Goal: Task Accomplishment & Management: Use online tool/utility

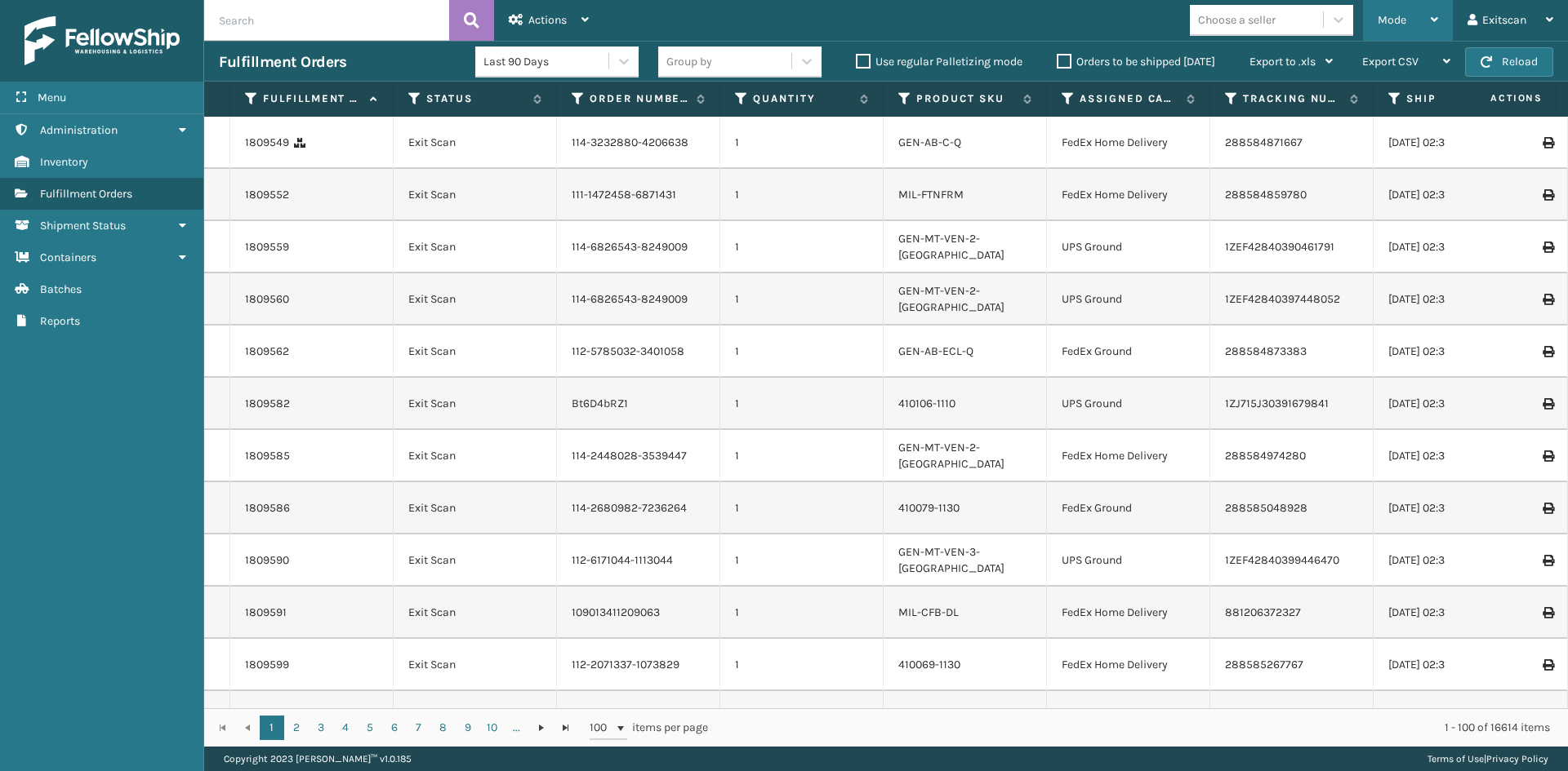
click at [1411, 23] on div "Mode" at bounding box center [1408, 20] width 60 height 41
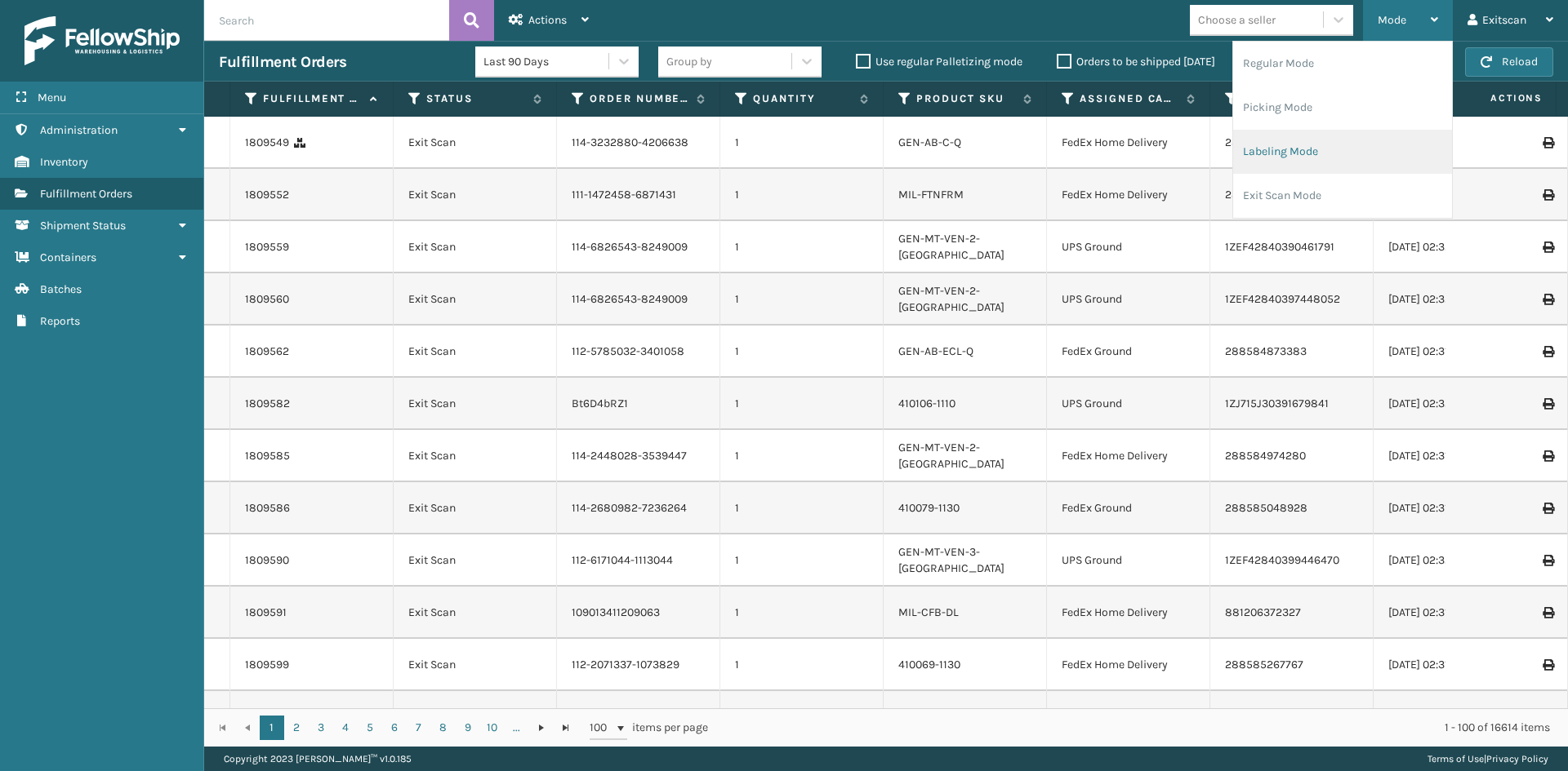
click at [1304, 160] on li "Labeling Mode" at bounding box center [1342, 152] width 219 height 44
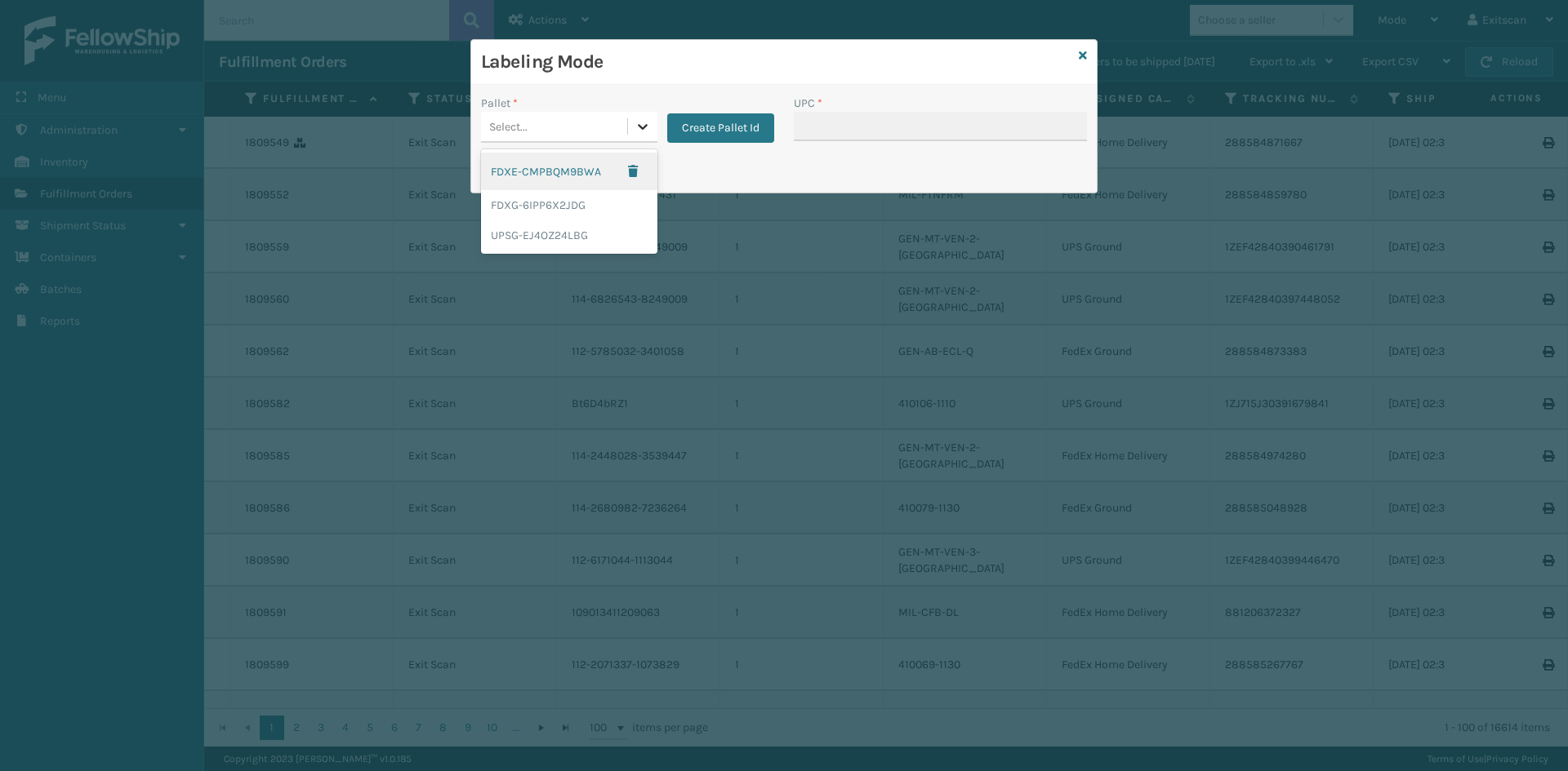
click at [649, 123] on div at bounding box center [643, 127] width 29 height 29
click at [597, 237] on div "UPSG-EJ4OZ24LBG" at bounding box center [569, 235] width 176 height 30
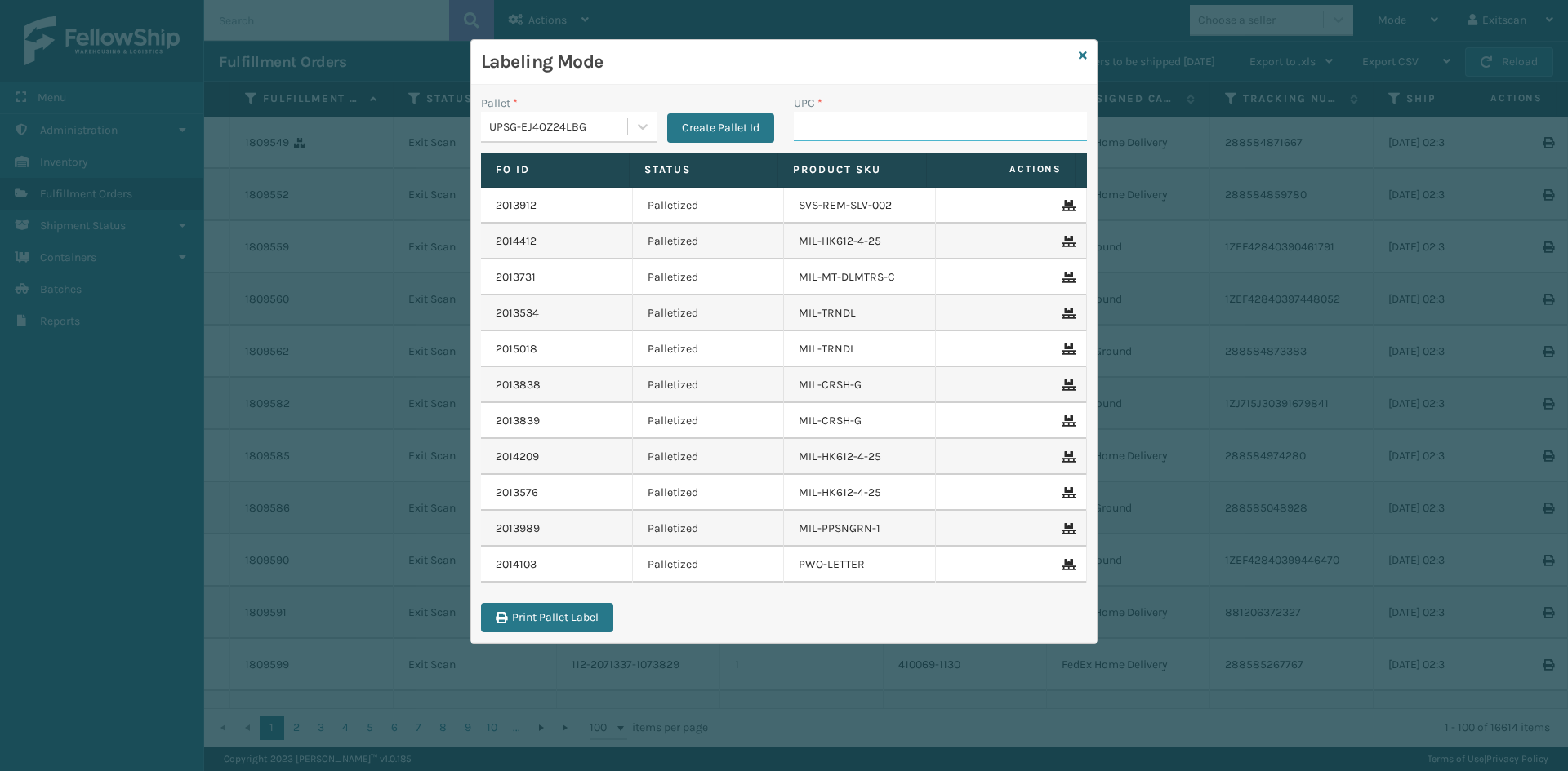
click at [801, 128] on input "UPC *" at bounding box center [940, 127] width 293 height 29
type input "SV1RMT"
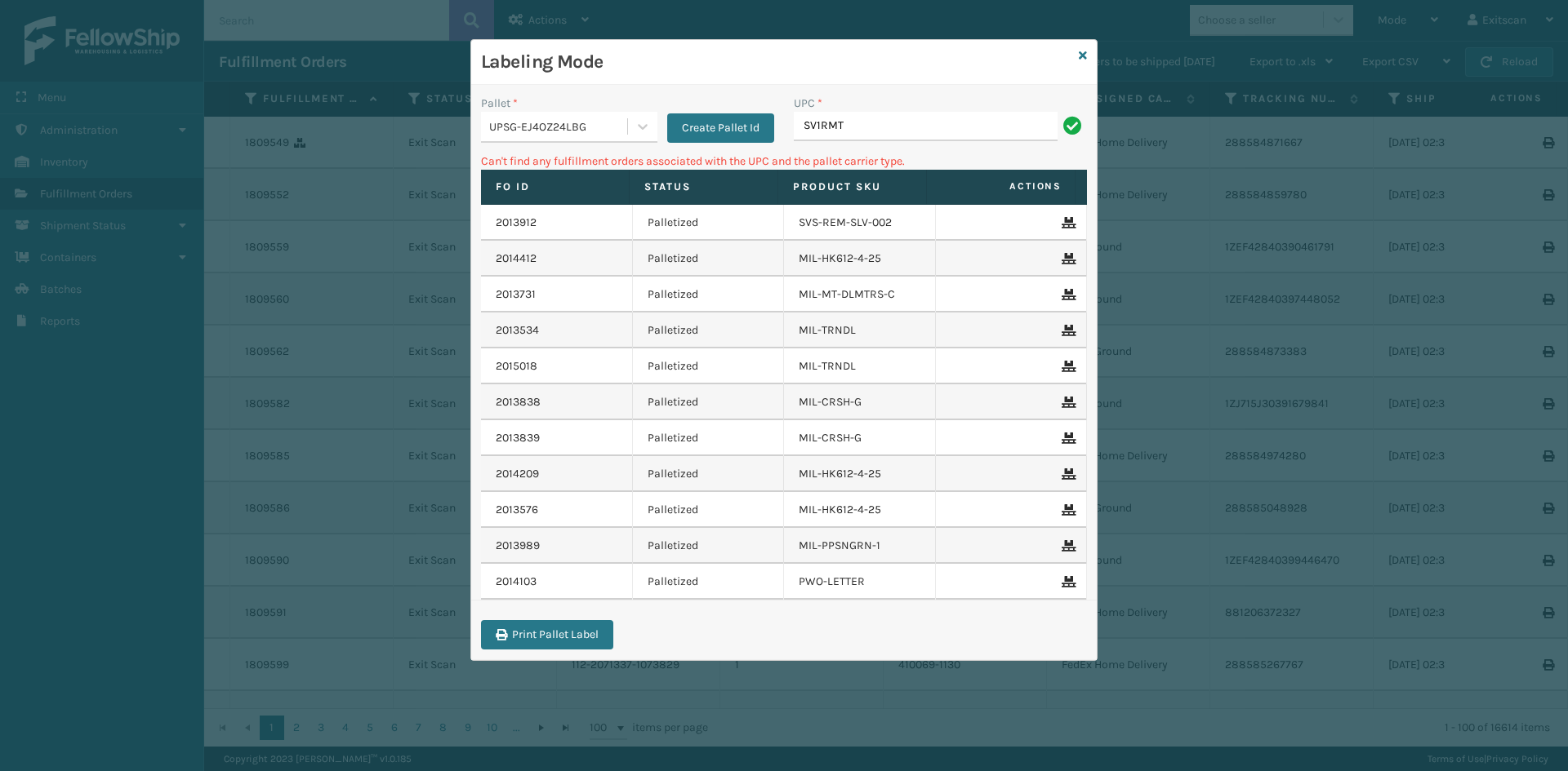
click at [554, 114] on div "UPSG-EJ4OZ24LBG" at bounding box center [554, 127] width 146 height 27
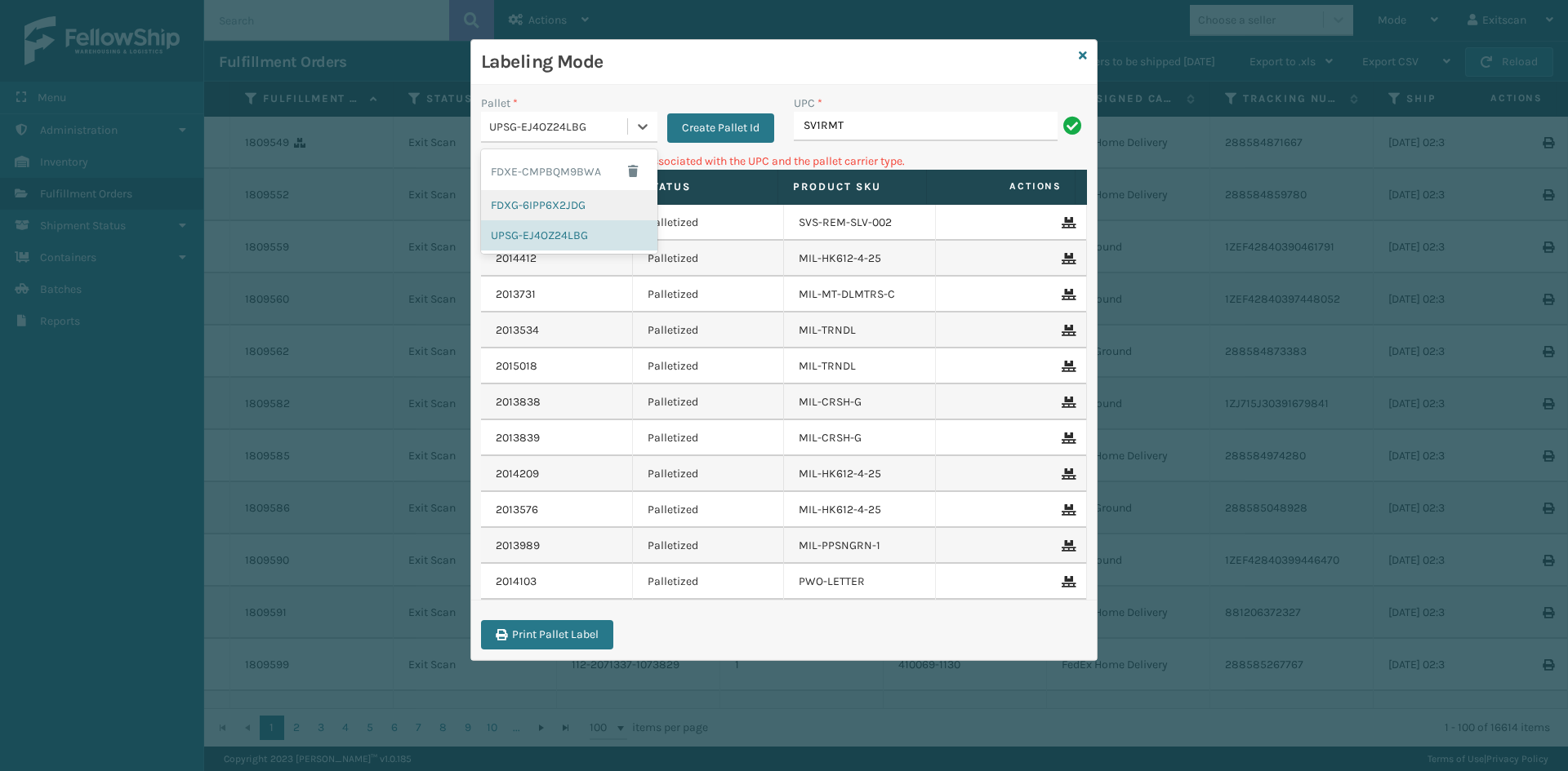
click at [526, 203] on div "FDXG-6IPP6X2JDG" at bounding box center [569, 205] width 176 height 30
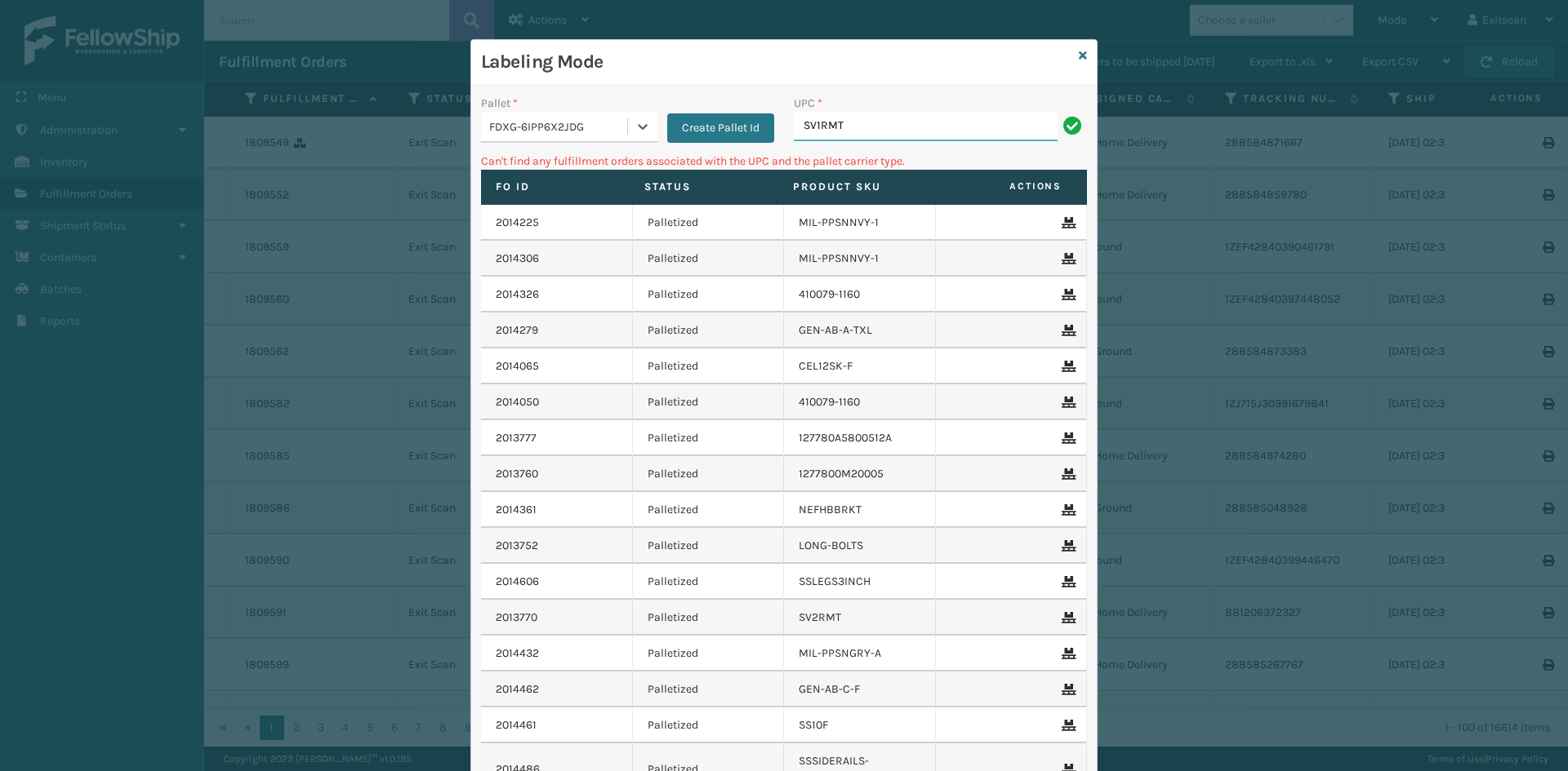
click at [862, 136] on input "SV1RMT" at bounding box center [925, 127] width 264 height 29
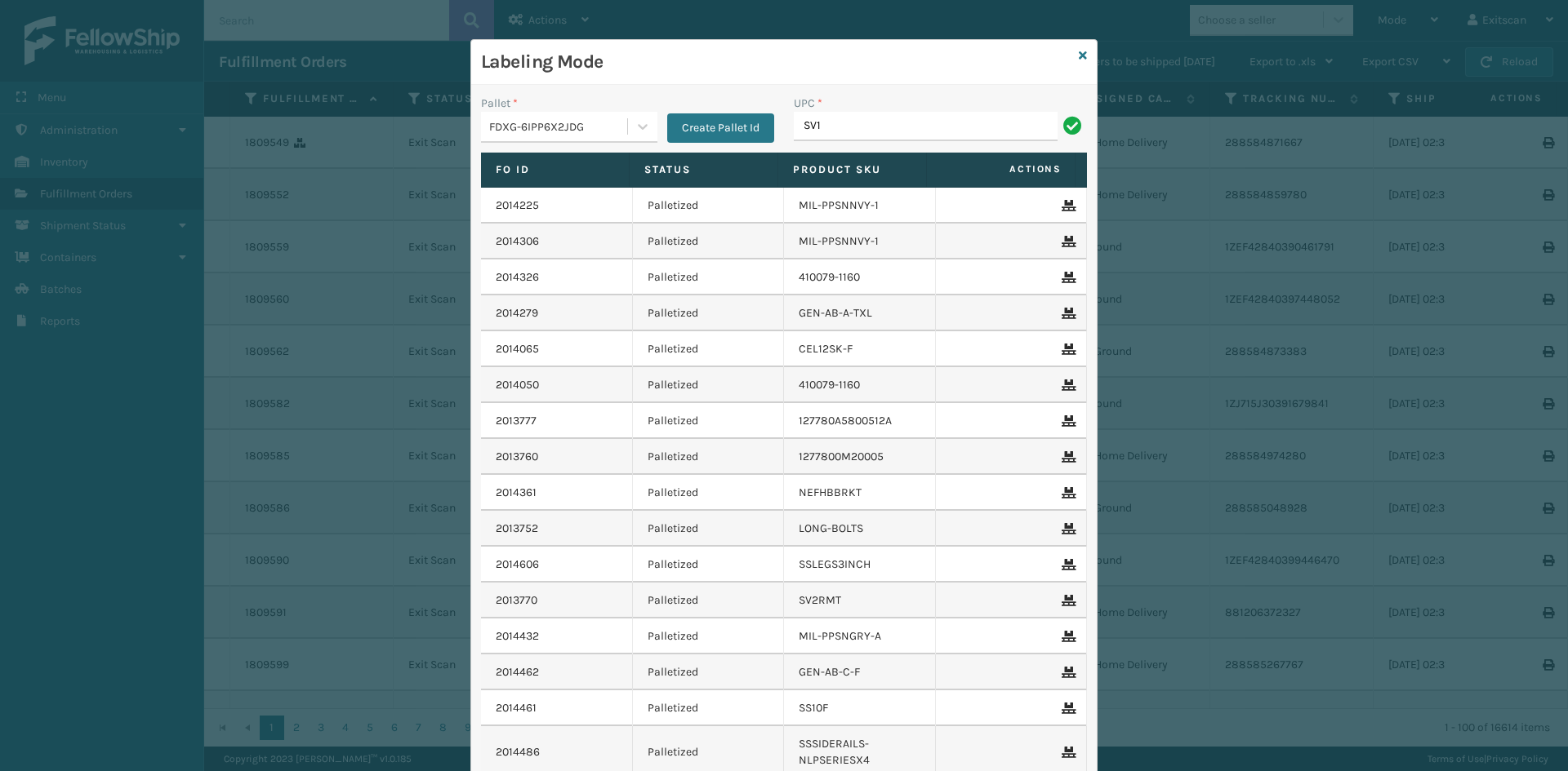
type input "SV1RMT"
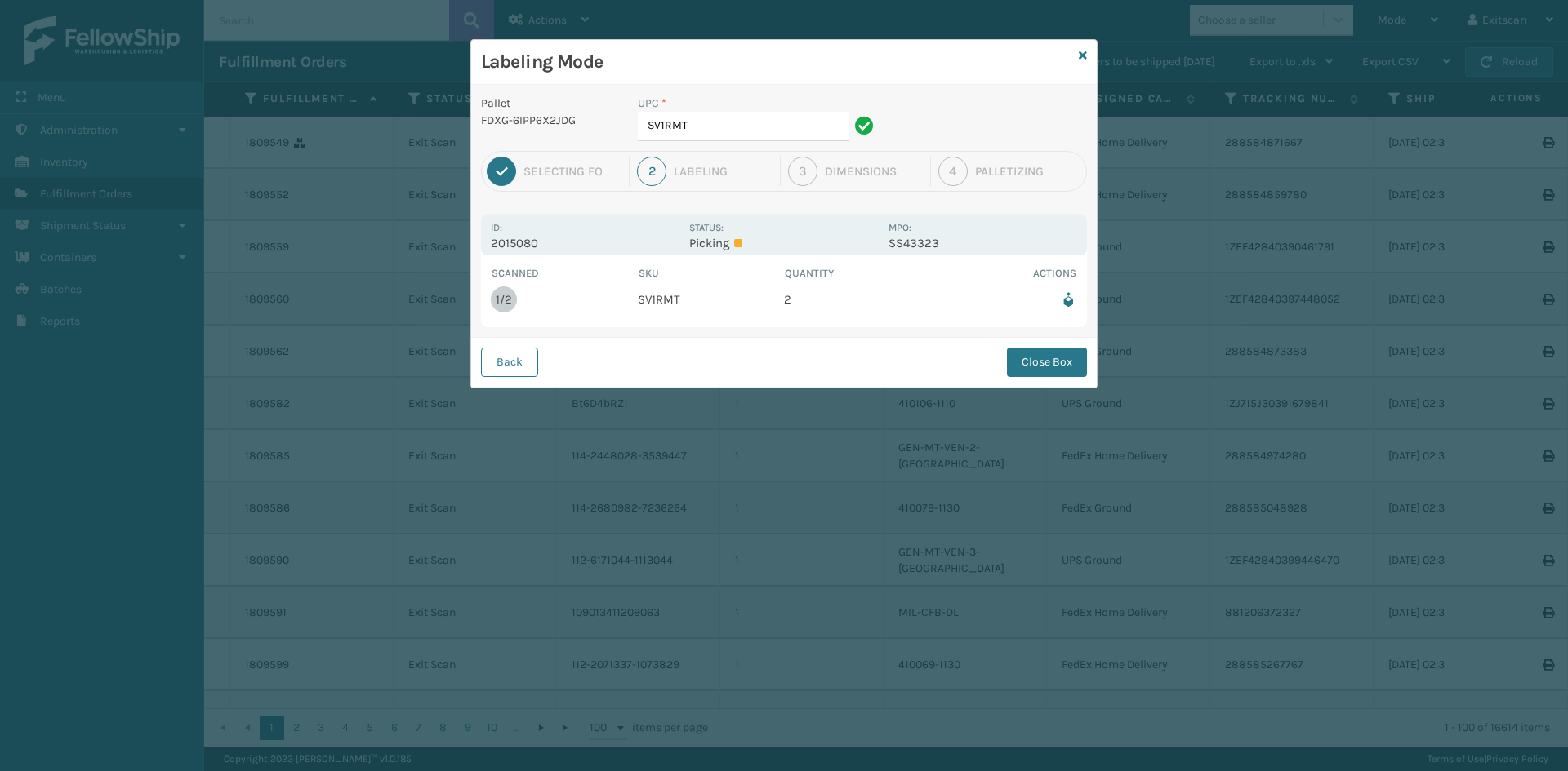
click at [797, 141] on div "UPC * SV1RMT" at bounding box center [758, 123] width 260 height 56
click at [797, 129] on input "SV1RMT" at bounding box center [743, 127] width 212 height 29
click at [1033, 368] on button "Close Box" at bounding box center [1046, 362] width 80 height 29
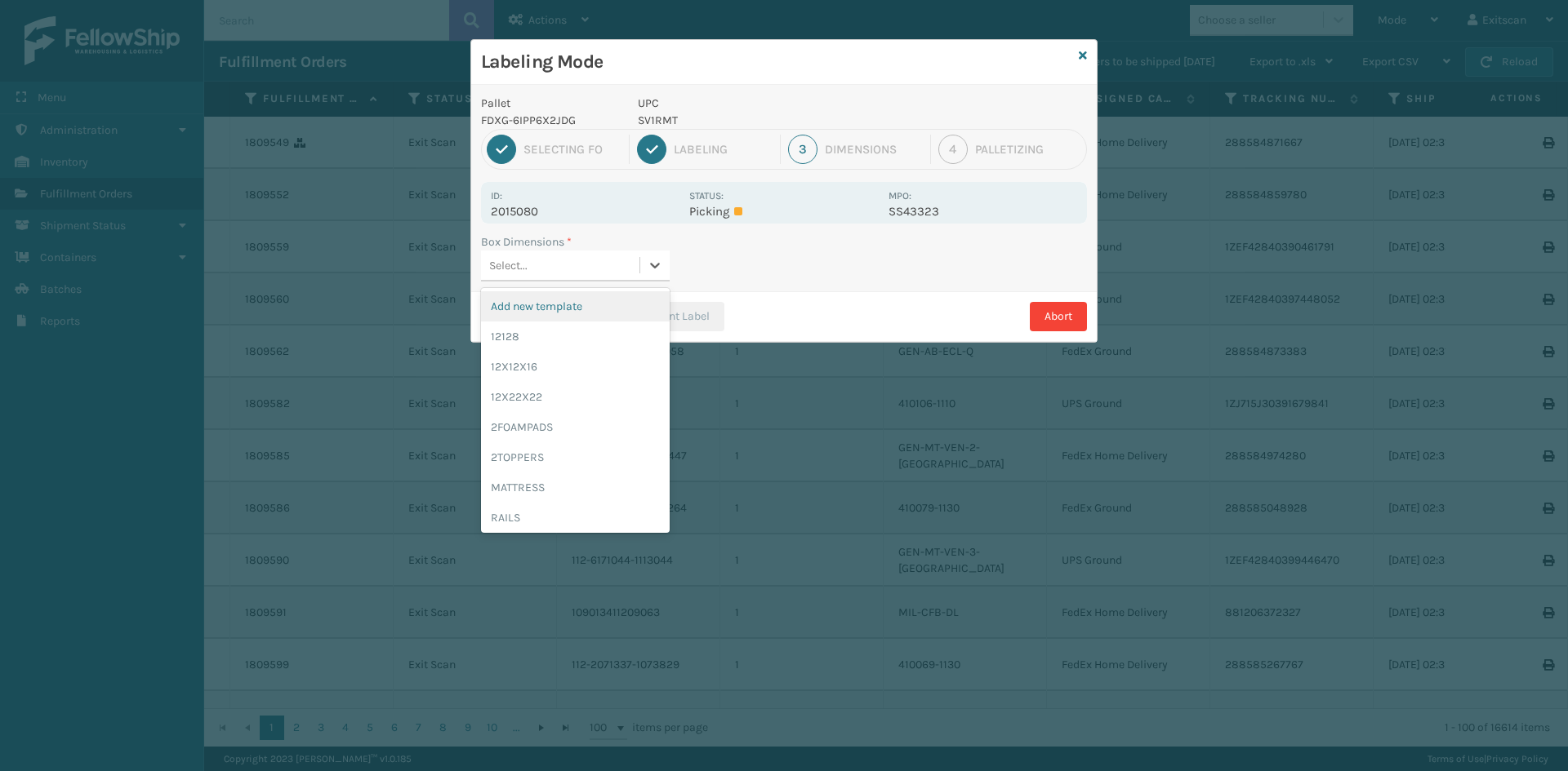
click at [617, 263] on div "Select..." at bounding box center [560, 266] width 159 height 27
click at [590, 333] on div "12128" at bounding box center [575, 336] width 189 height 30
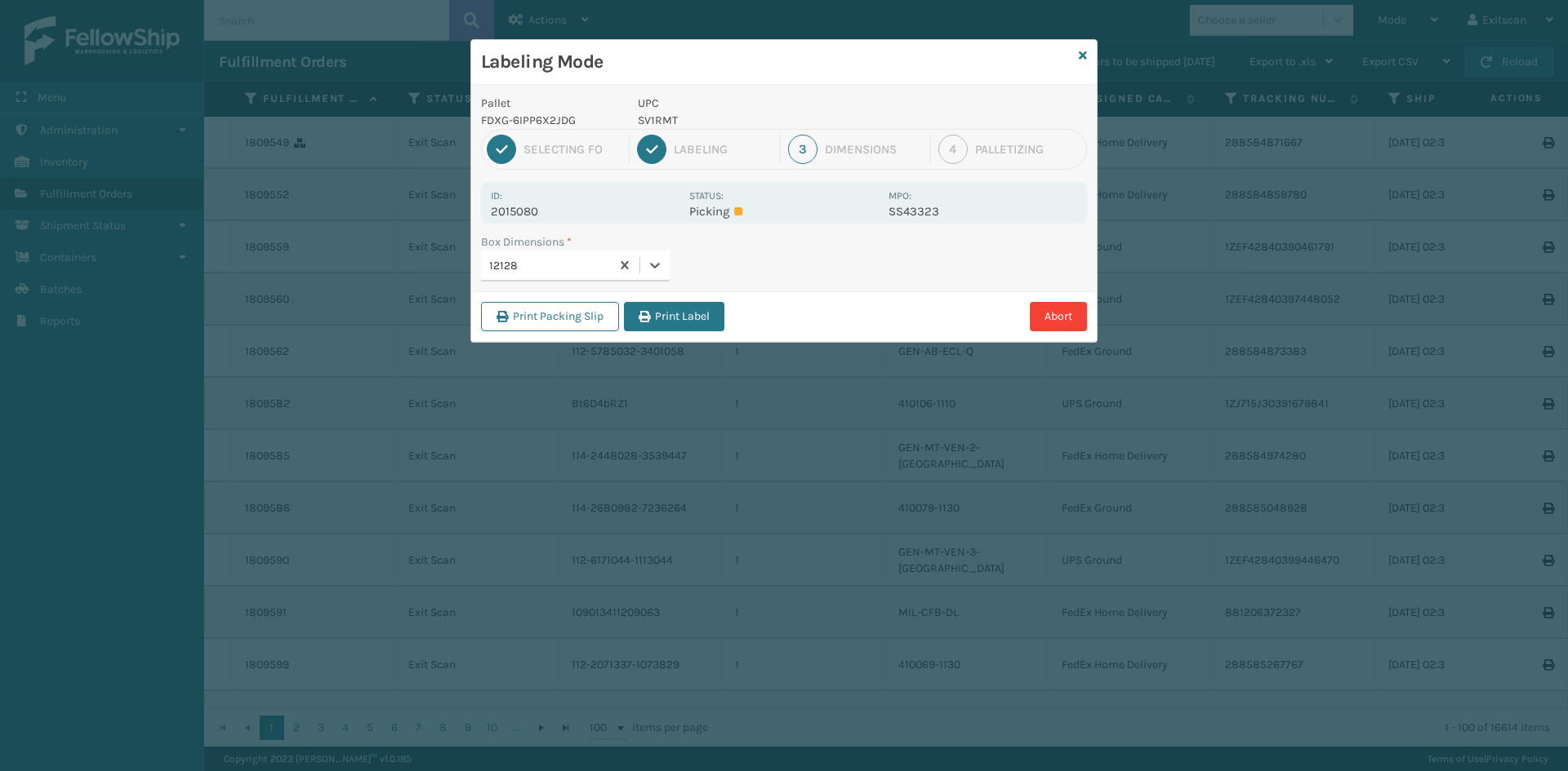
click at [649, 298] on div "Print Packing Slip Print Label Abort" at bounding box center [784, 315] width 625 height 49
click at [652, 317] on button "Print Label" at bounding box center [675, 316] width 101 height 29
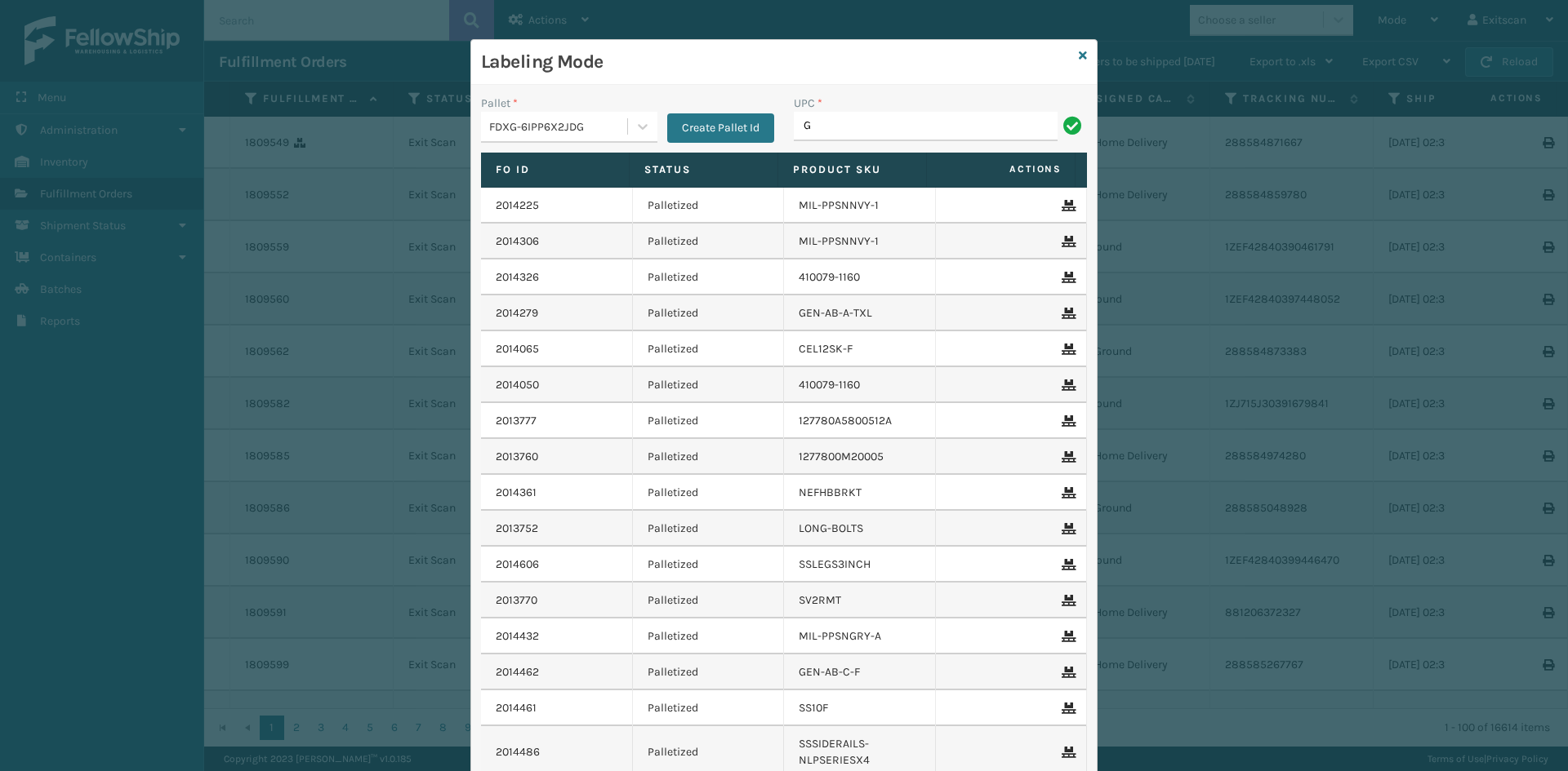
type input "GEN-HBBRKT-EK-C-H-B-A"
type input "GEN-MPT-K-DIM-W"
type input "ITSATBLUK"
type input "GEN-MPT-T-TC-W"
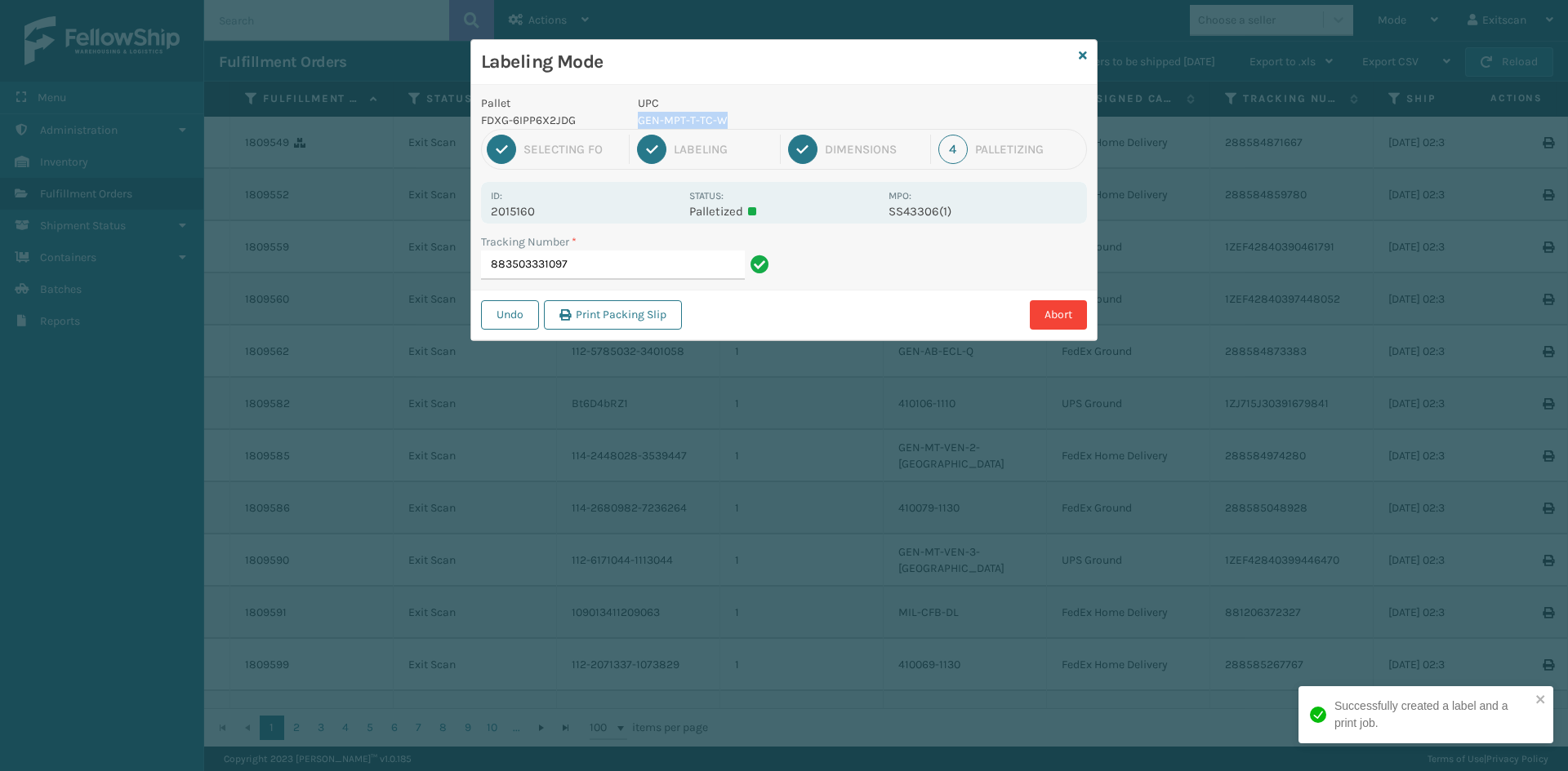
drag, startPoint x: 722, startPoint y: 115, endPoint x: 640, endPoint y: 123, distance: 82.4
click at [640, 123] on p "GEN-MPT-T-TC-W" at bounding box center [758, 121] width 241 height 17
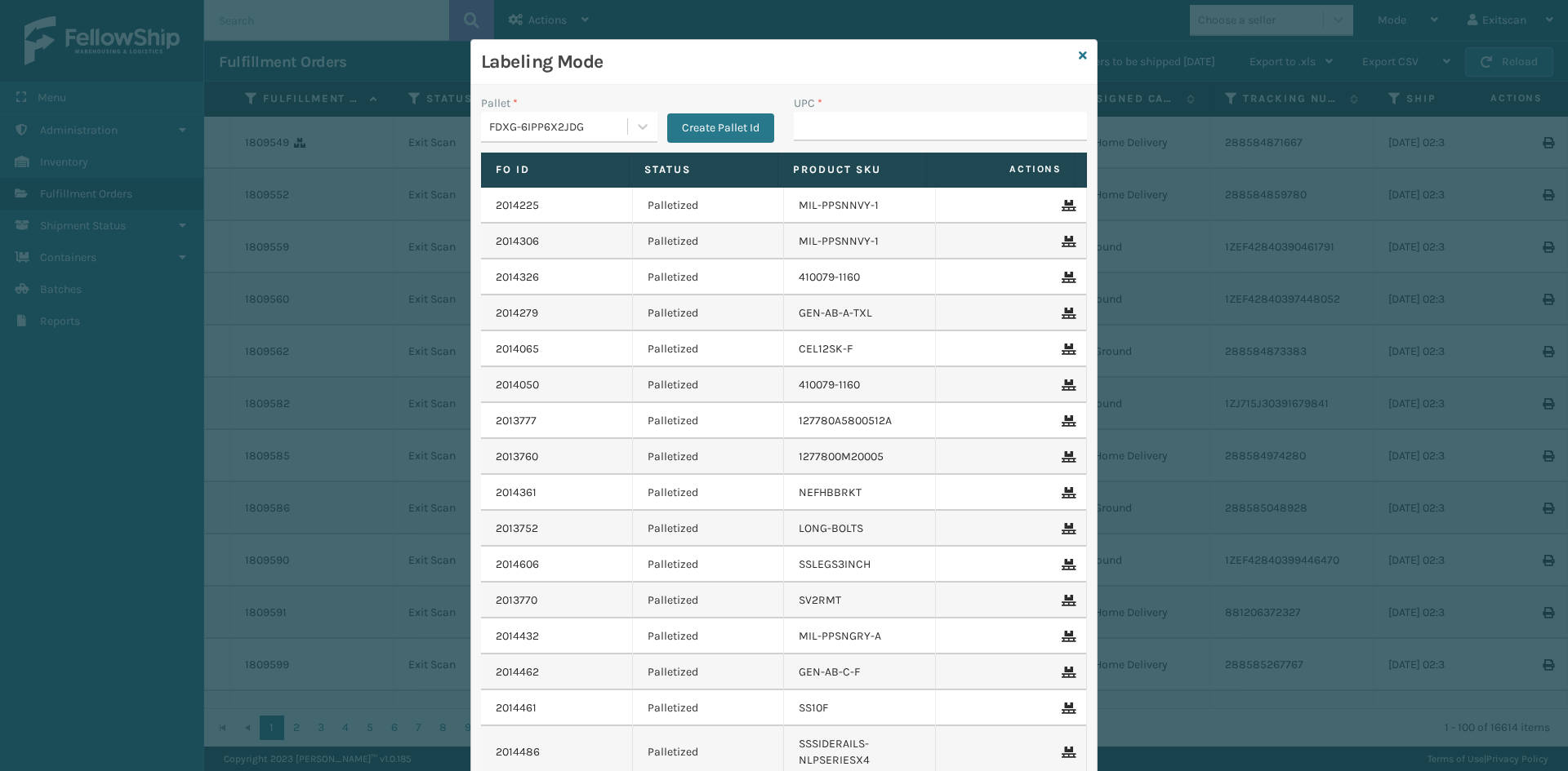
drag, startPoint x: 640, startPoint y: 123, endPoint x: 648, endPoint y: 66, distance: 57.6
click at [648, 66] on h3 "Labeling Mode" at bounding box center [776, 61] width 591 height 24
click at [802, 126] on input "UPC *" at bounding box center [940, 127] width 293 height 29
type input "GEN-MPT-T-TC-W"
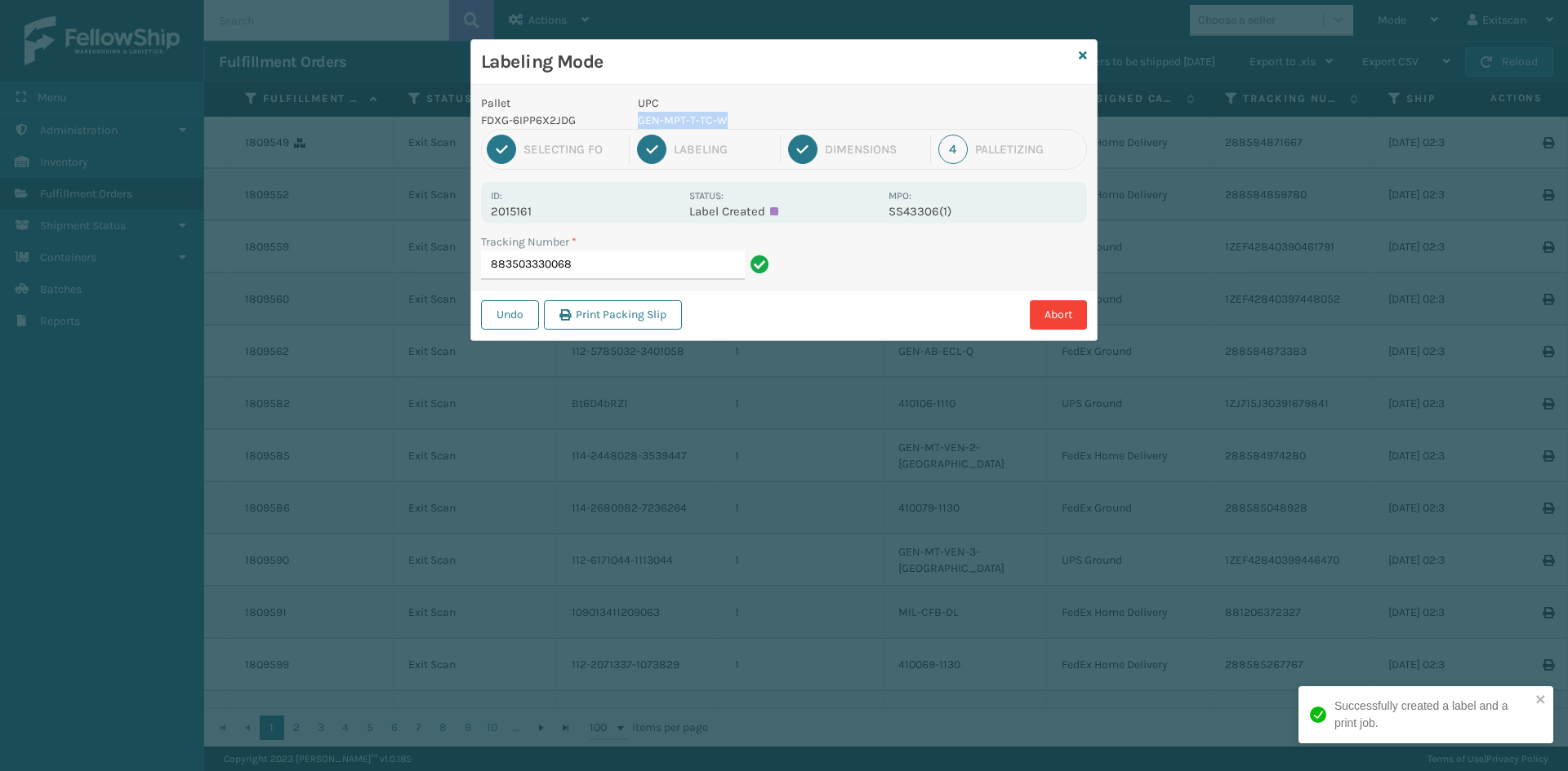
drag, startPoint x: 717, startPoint y: 123, endPoint x: 641, endPoint y: 115, distance: 76.4
click at [641, 115] on p "GEN-MPT-T-TC-W" at bounding box center [758, 121] width 241 height 17
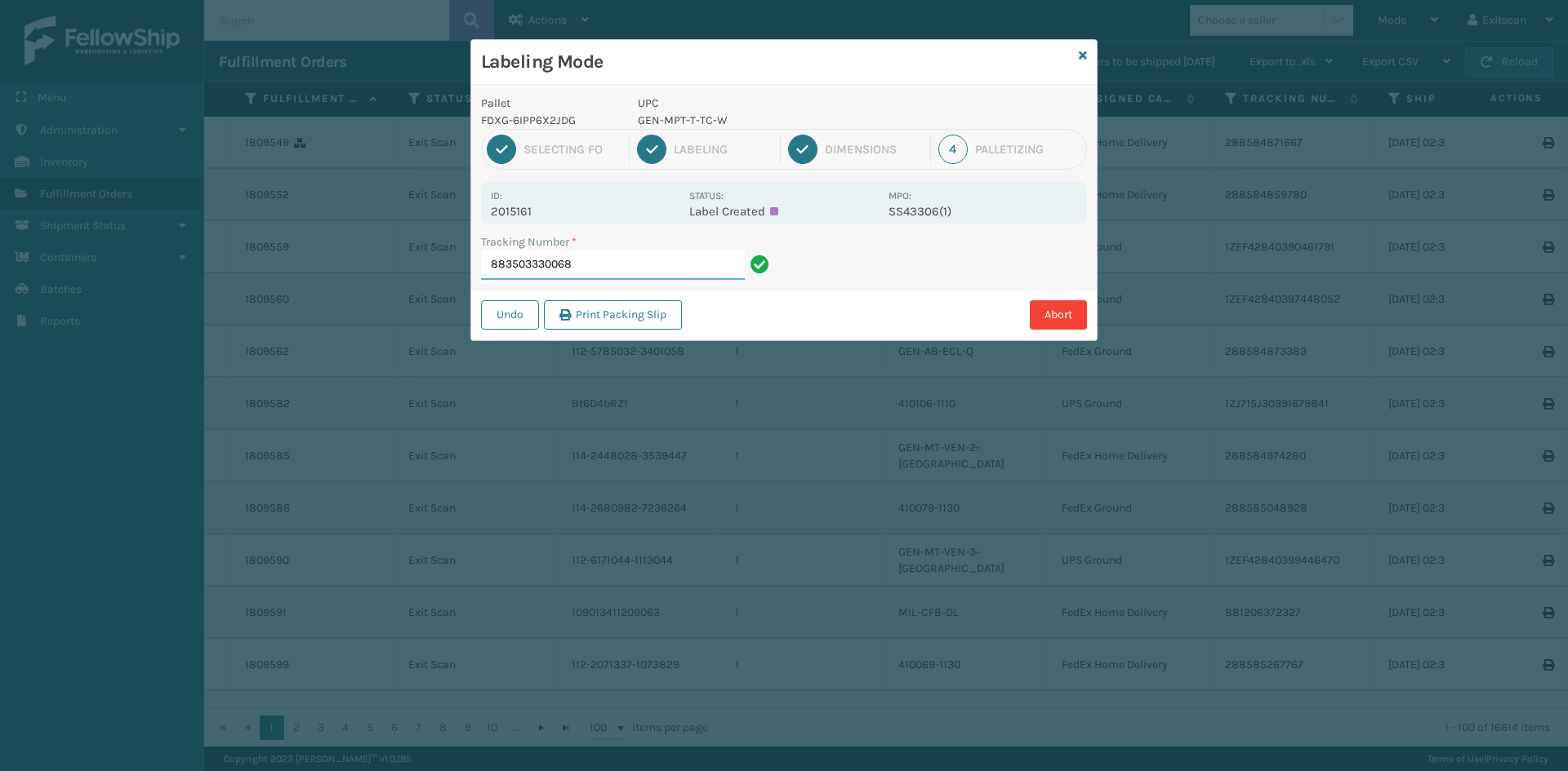
click at [718, 266] on input "883503330068" at bounding box center [613, 265] width 264 height 29
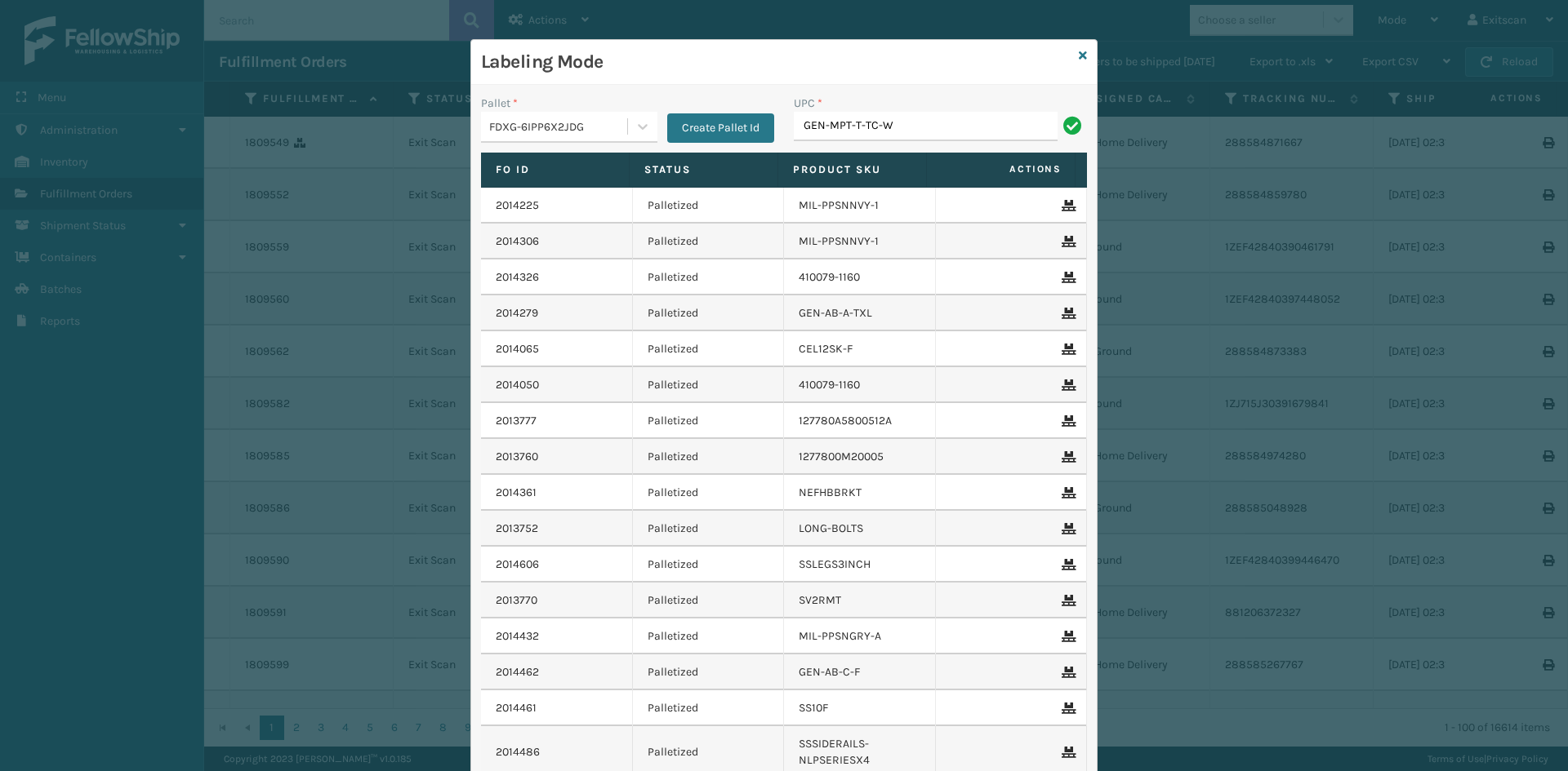
type input "GEN-MPT-T-TC-W"
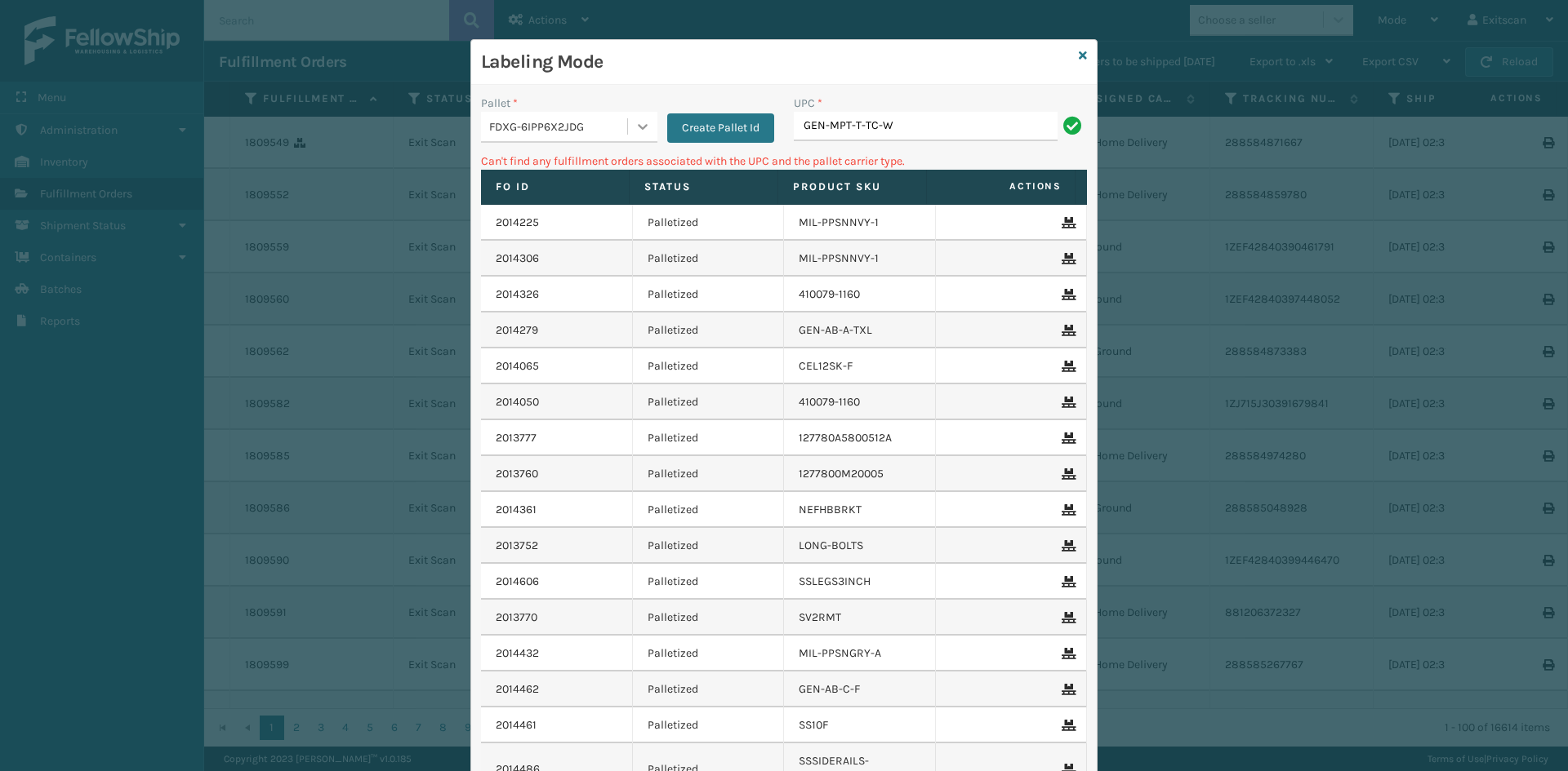
click at [636, 137] on div at bounding box center [643, 127] width 29 height 29
click at [577, 233] on div "UPSG-EJ4OZ24LBG" at bounding box center [569, 235] width 176 height 30
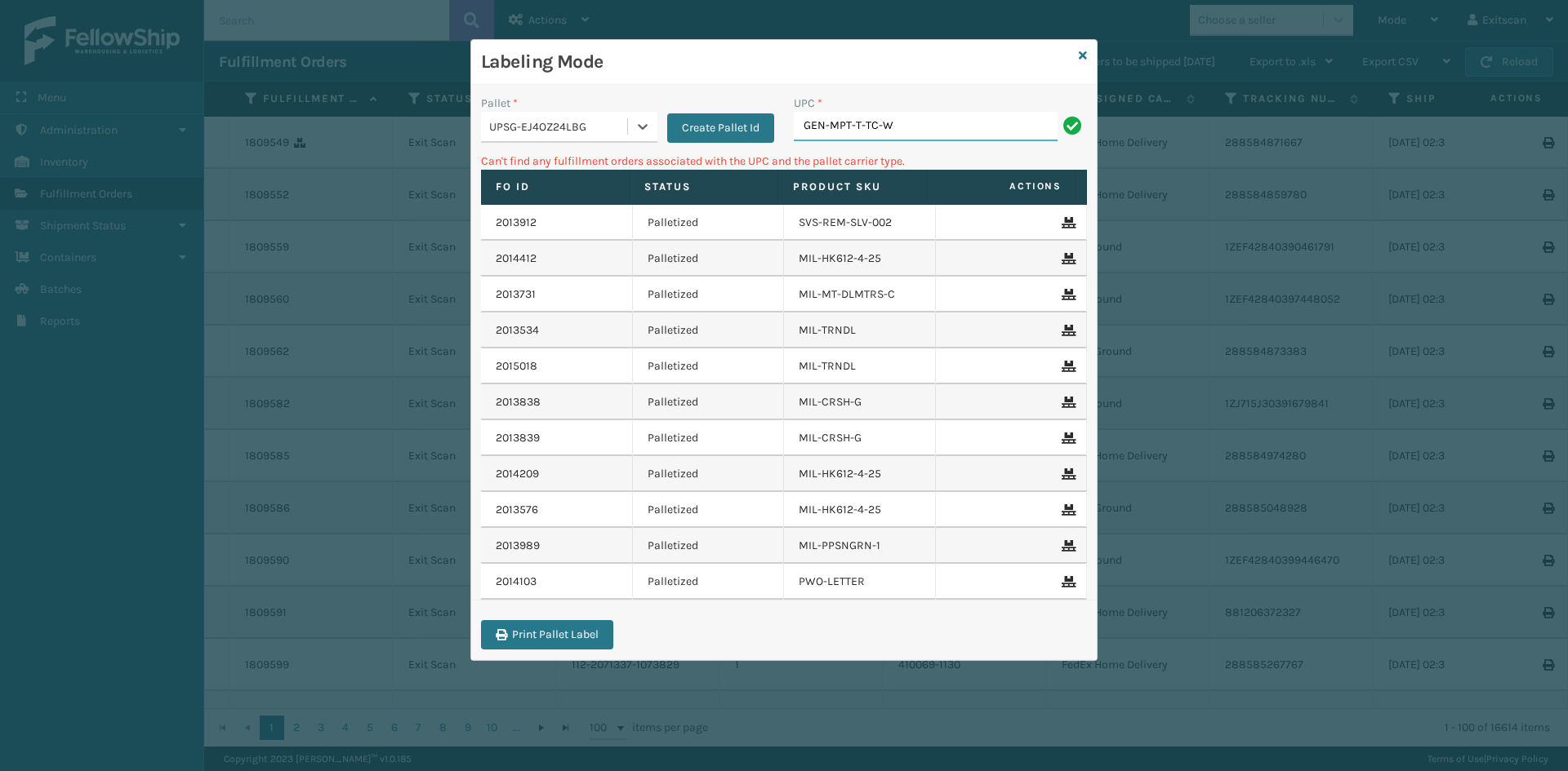
click at [934, 136] on input "GEN-MPT-T-TC-W" at bounding box center [925, 127] width 264 height 29
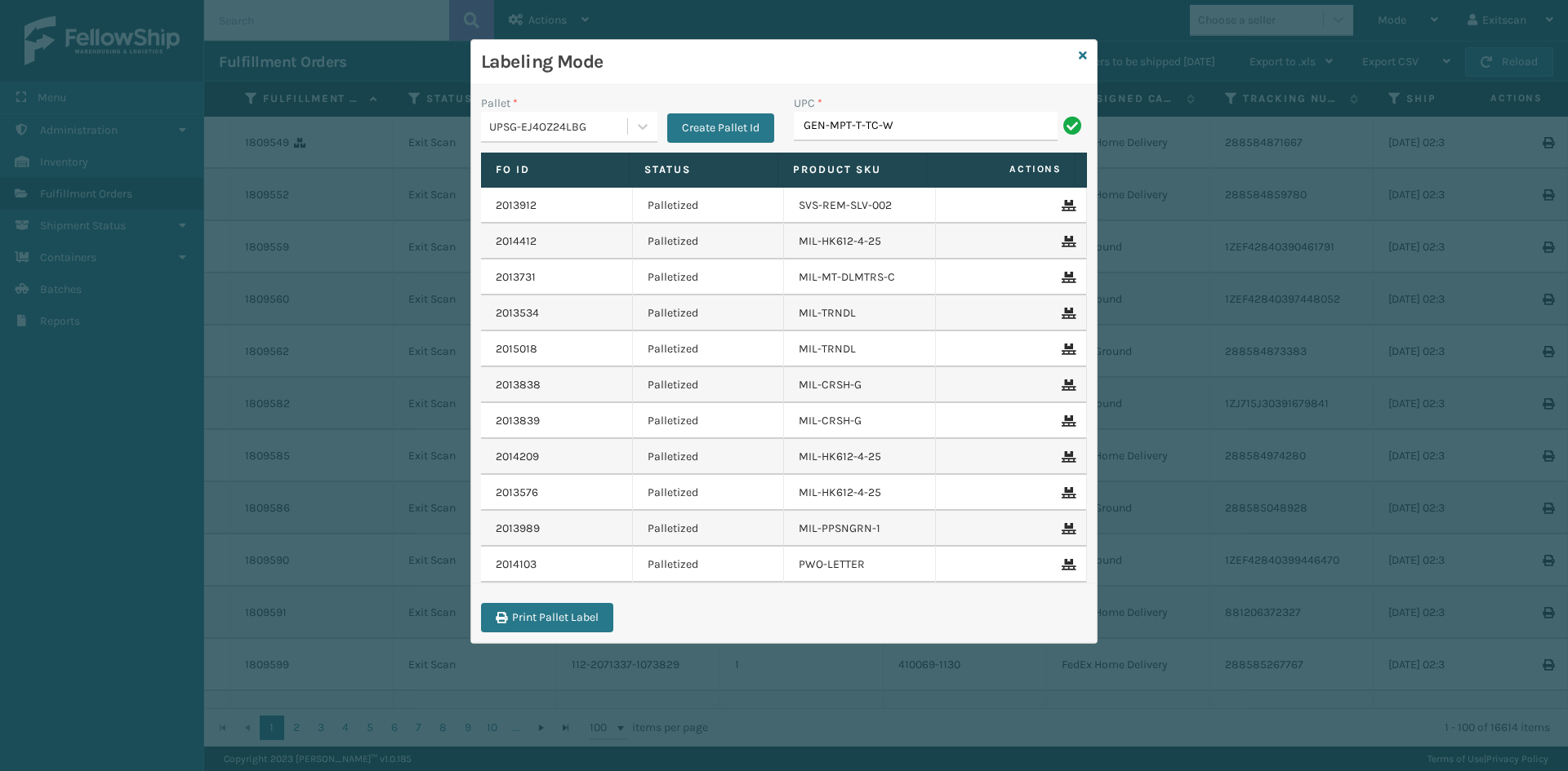
type input "GEN-MPT-T-TC-W"
